Goal: Task Accomplishment & Management: Manage account settings

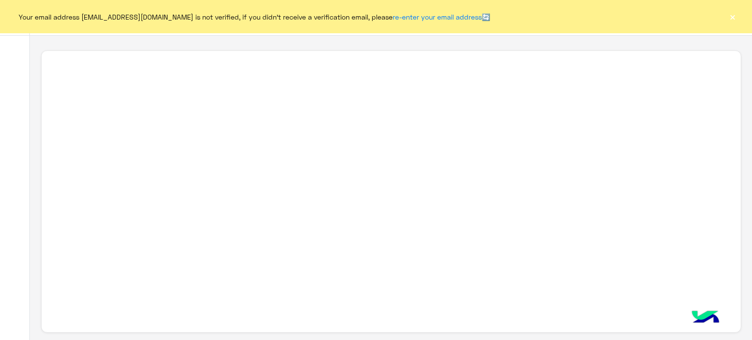
click at [736, 12] on button "×" at bounding box center [733, 17] width 10 height 10
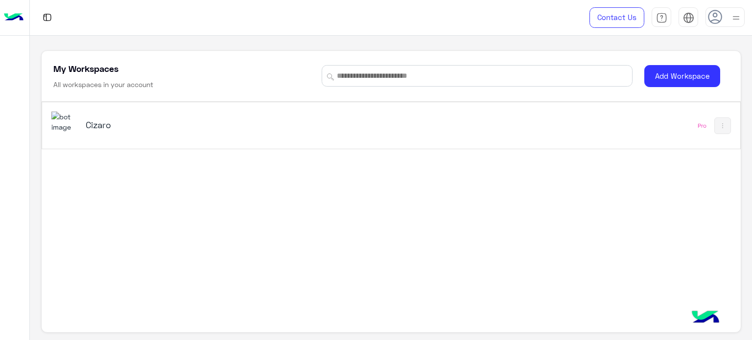
click at [99, 131] on div "Cizaro" at bounding box center [208, 126] width 245 height 14
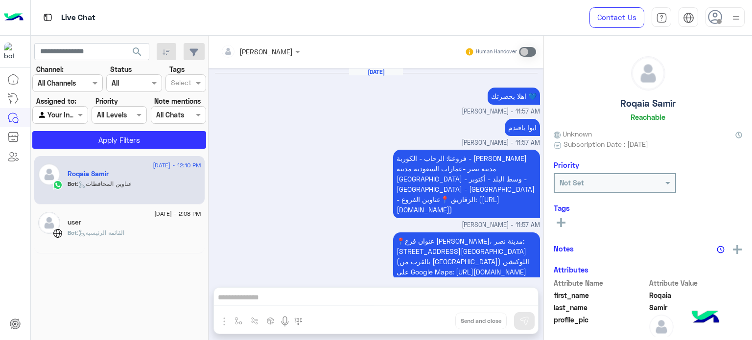
scroll to position [1039, 0]
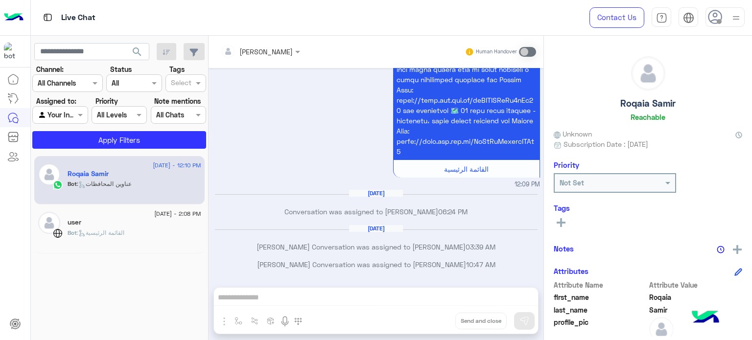
click at [718, 15] on icon at bounding box center [715, 17] width 15 height 15
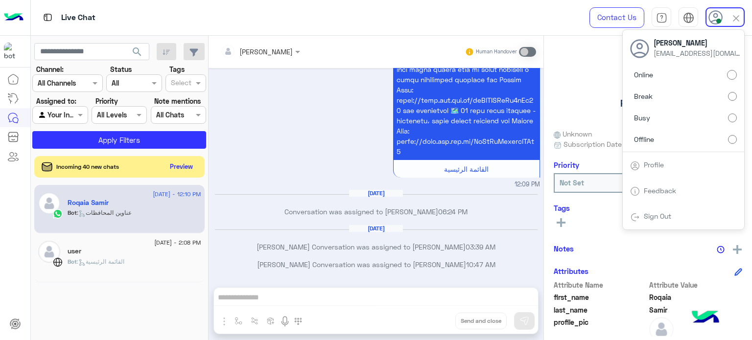
click at [719, 21] on span at bounding box center [719, 21] width 5 height 5
